Goal: Browse casually: Explore the website without a specific task or goal

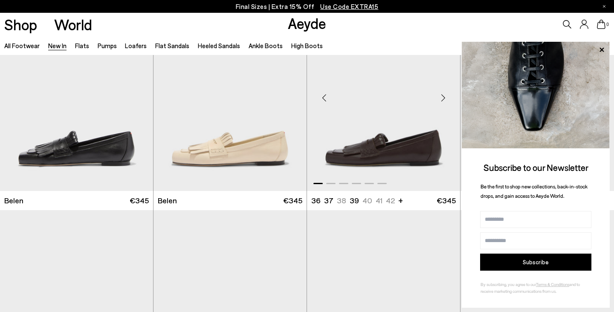
scroll to position [61, 0]
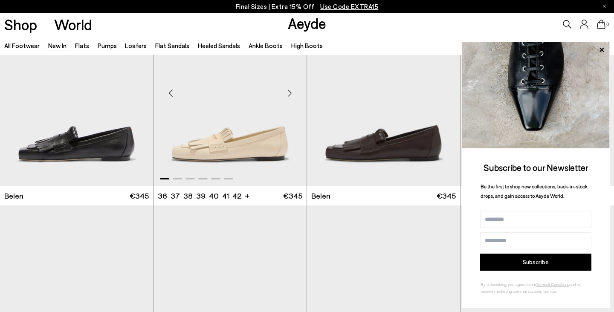
click at [291, 95] on div "Next slide" at bounding box center [290, 94] width 26 height 26
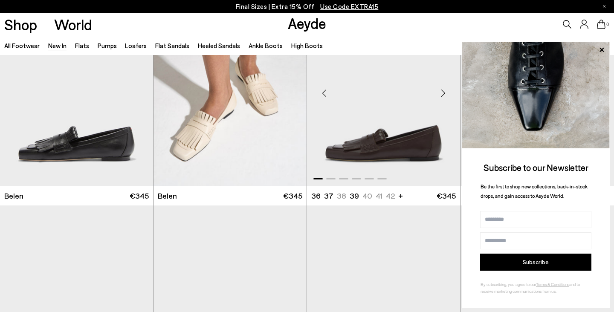
click at [446, 94] on div "Next slide" at bounding box center [443, 94] width 26 height 26
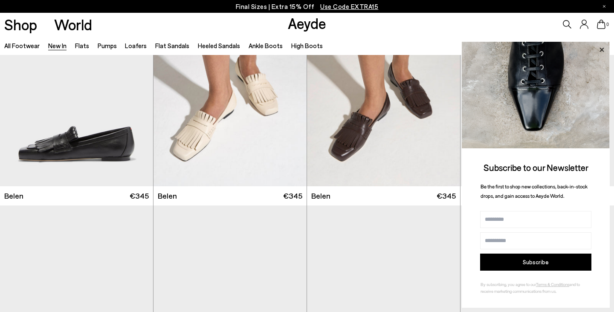
click at [605, 50] on icon at bounding box center [601, 49] width 11 height 11
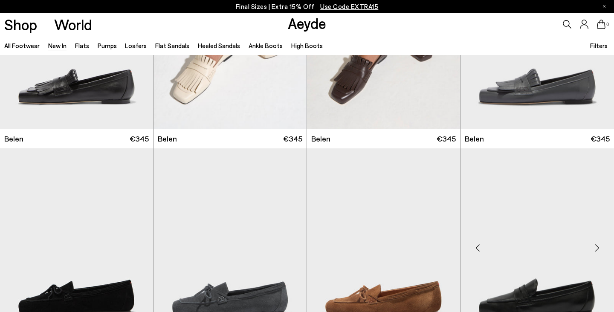
scroll to position [279, 0]
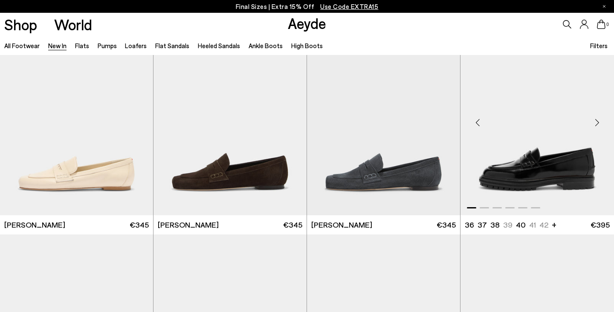
scroll to position [676, 0]
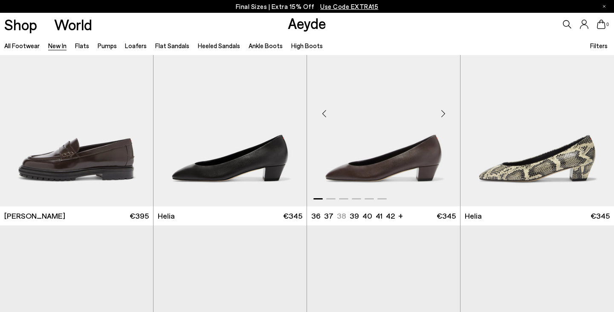
click at [444, 112] on div "Next slide" at bounding box center [443, 114] width 26 height 26
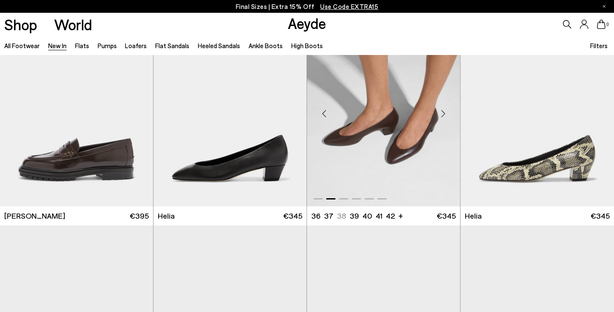
click at [444, 112] on div "Next slide" at bounding box center [443, 114] width 26 height 26
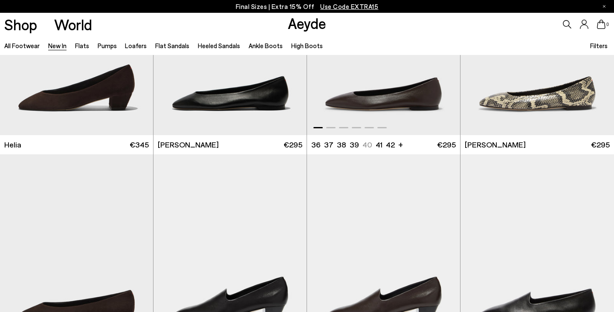
scroll to position [1039, 0]
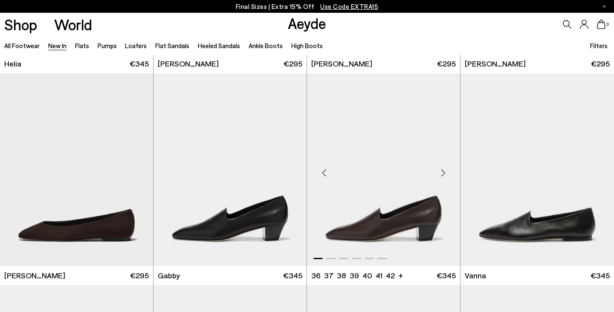
click at [443, 170] on div "Next slide" at bounding box center [443, 173] width 26 height 26
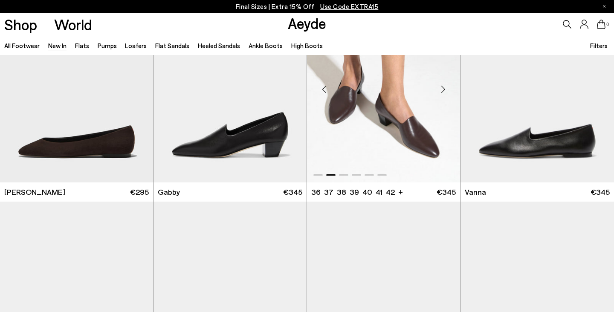
scroll to position [1271, 0]
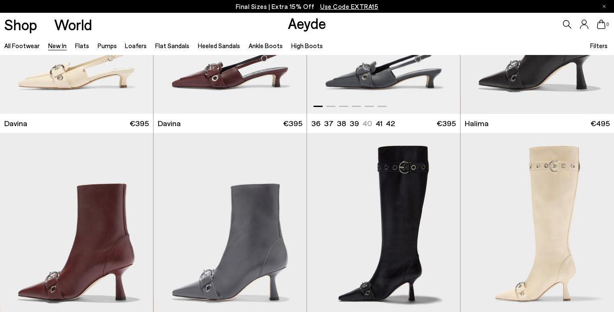
scroll to position [2724, 0]
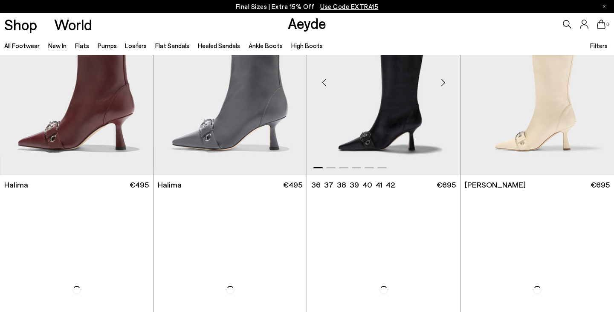
scroll to position [2982, 0]
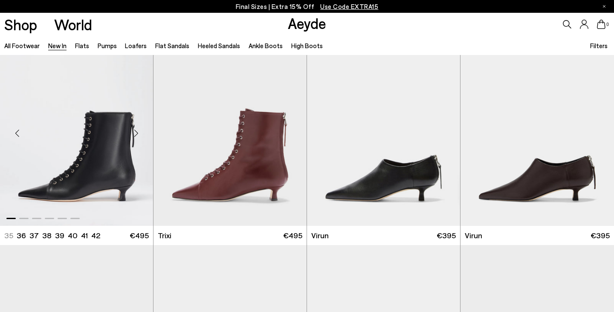
click at [137, 131] on div "Next slide" at bounding box center [136, 133] width 26 height 26
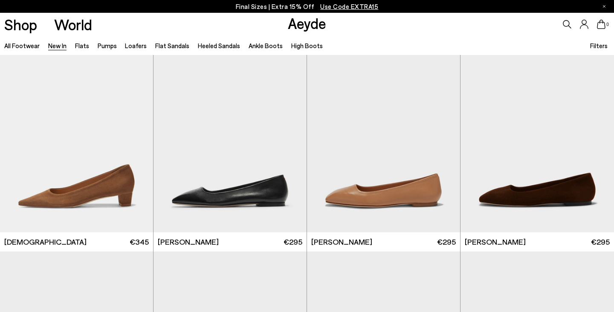
scroll to position [3620, 0]
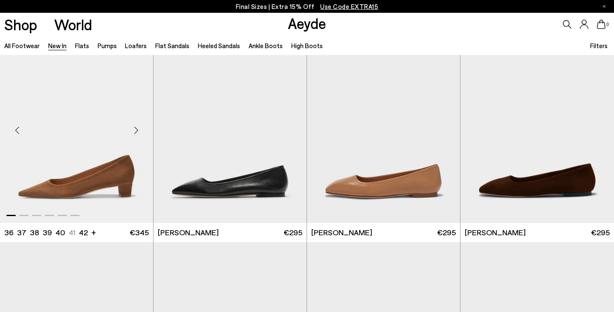
click at [137, 131] on div "Next slide" at bounding box center [136, 131] width 26 height 26
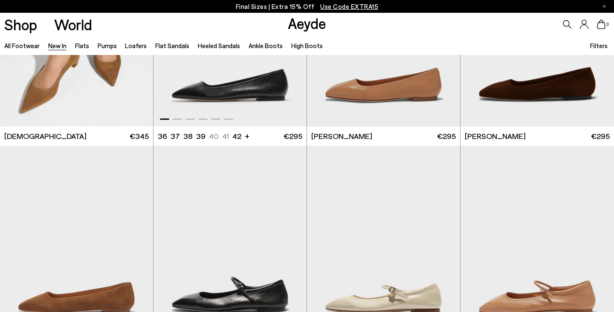
scroll to position [3894, 0]
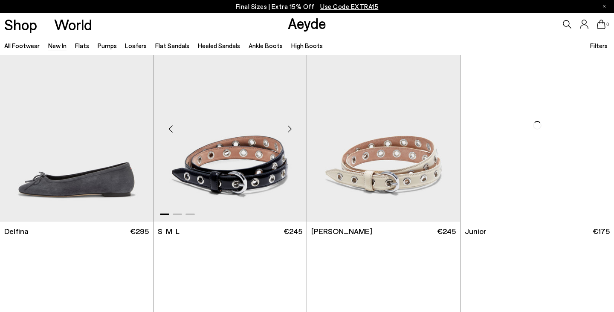
scroll to position [5234, 0]
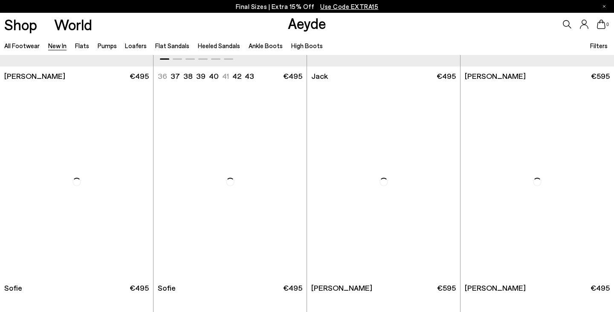
scroll to position [6695, 0]
